Goal: Task Accomplishment & Management: Use online tool/utility

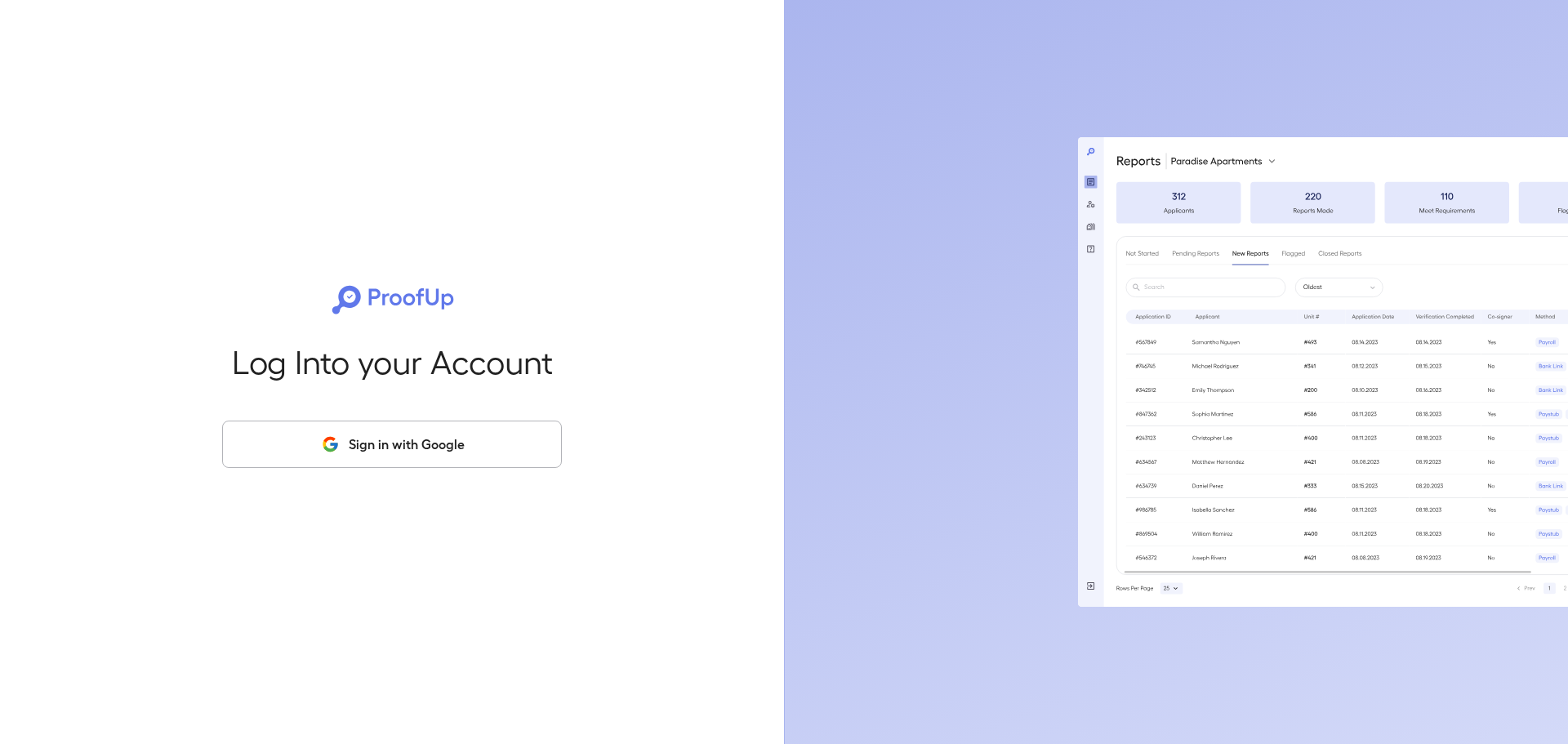
click at [478, 438] on button "Sign in with Google" at bounding box center [392, 444] width 339 height 47
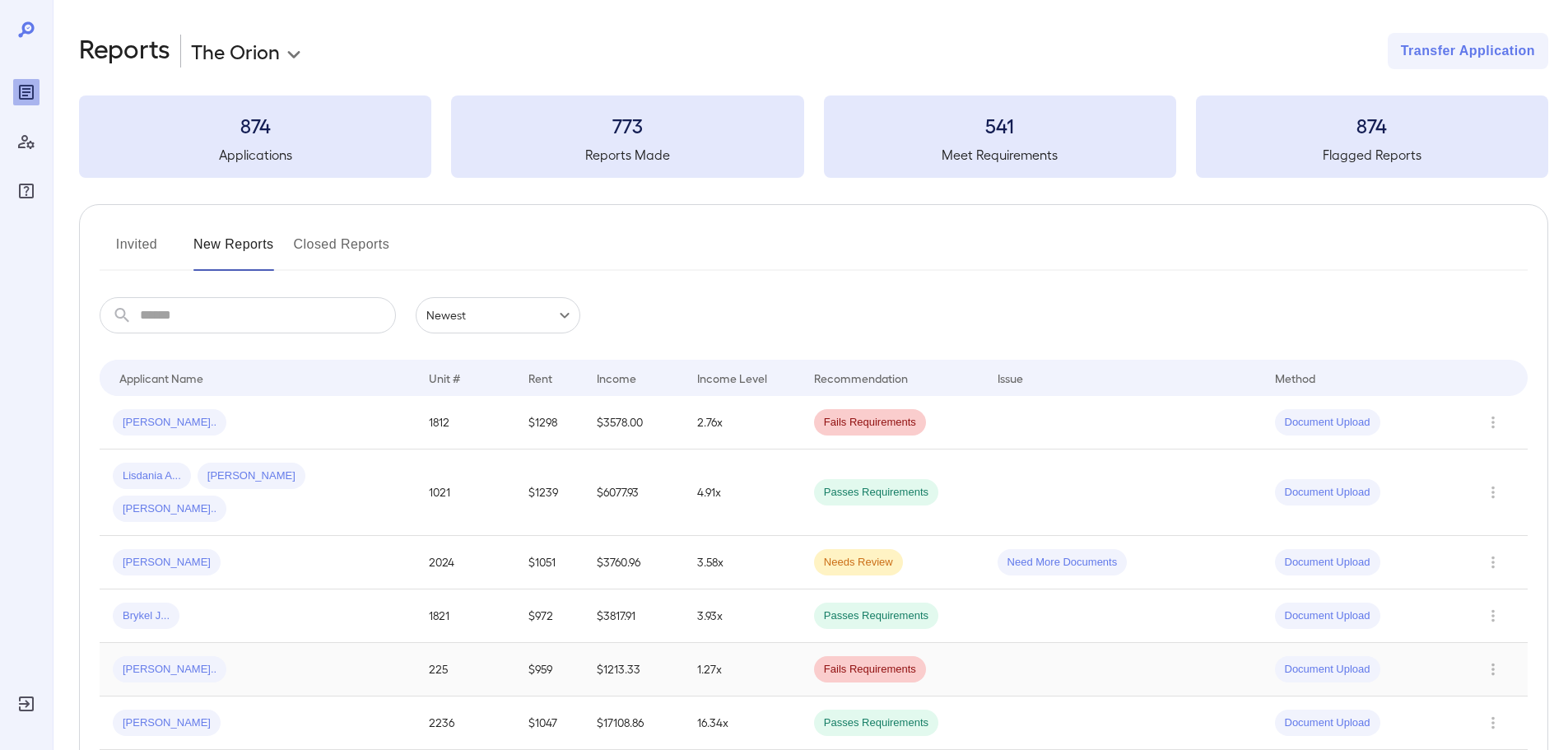
click at [307, 664] on div "[PERSON_NAME].." at bounding box center [257, 669] width 290 height 26
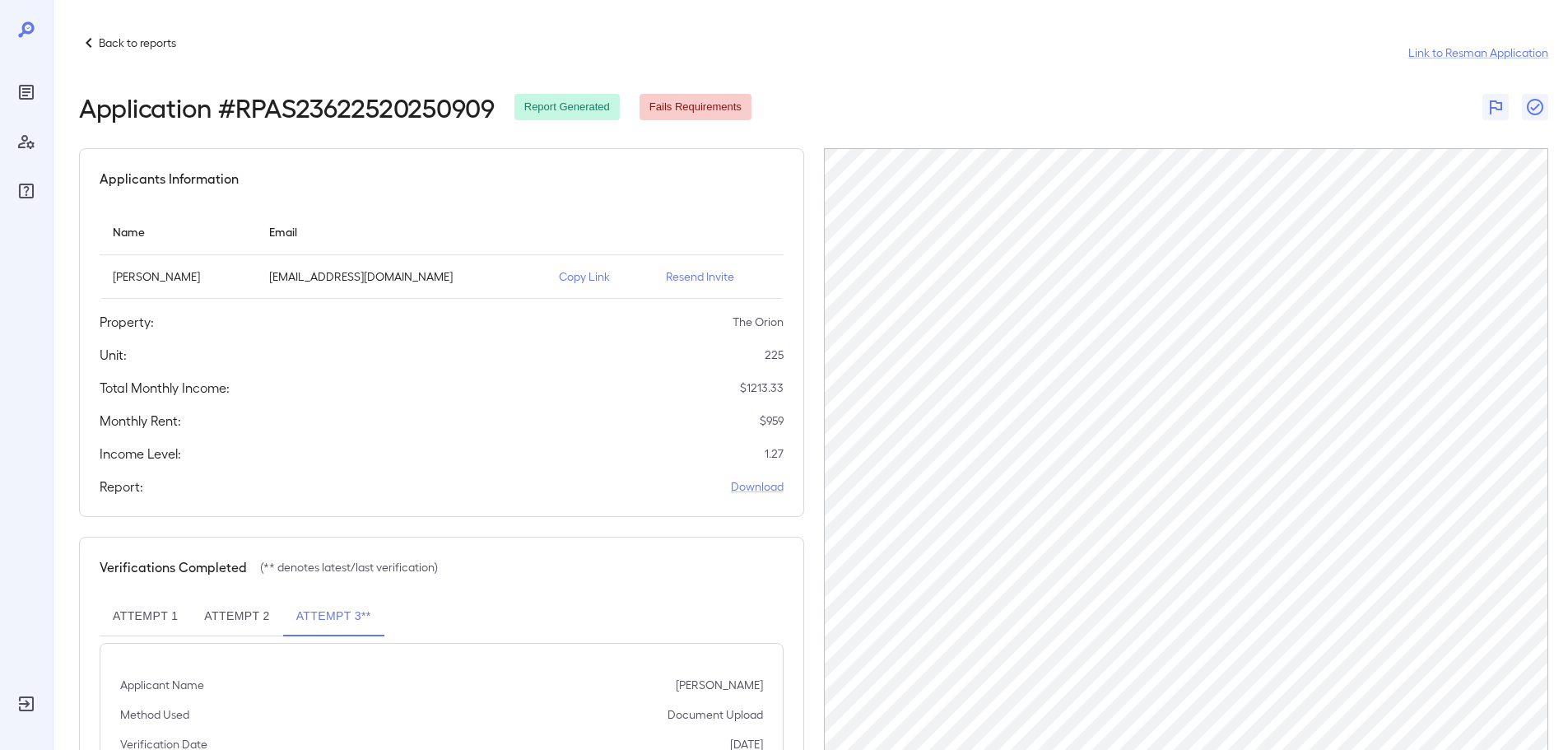
click at [570, 274] on p "Copy Link" at bounding box center [599, 276] width 80 height 16
